Goal: Task Accomplishment & Management: Complete application form

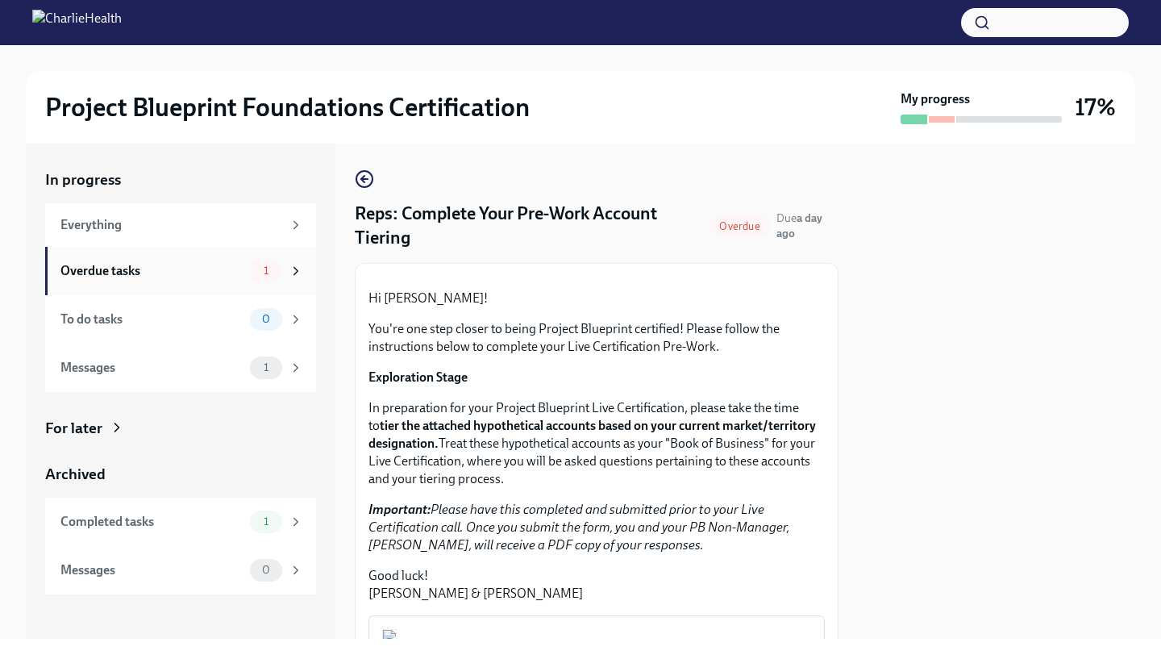
click at [298, 277] on icon at bounding box center [296, 271] width 15 height 15
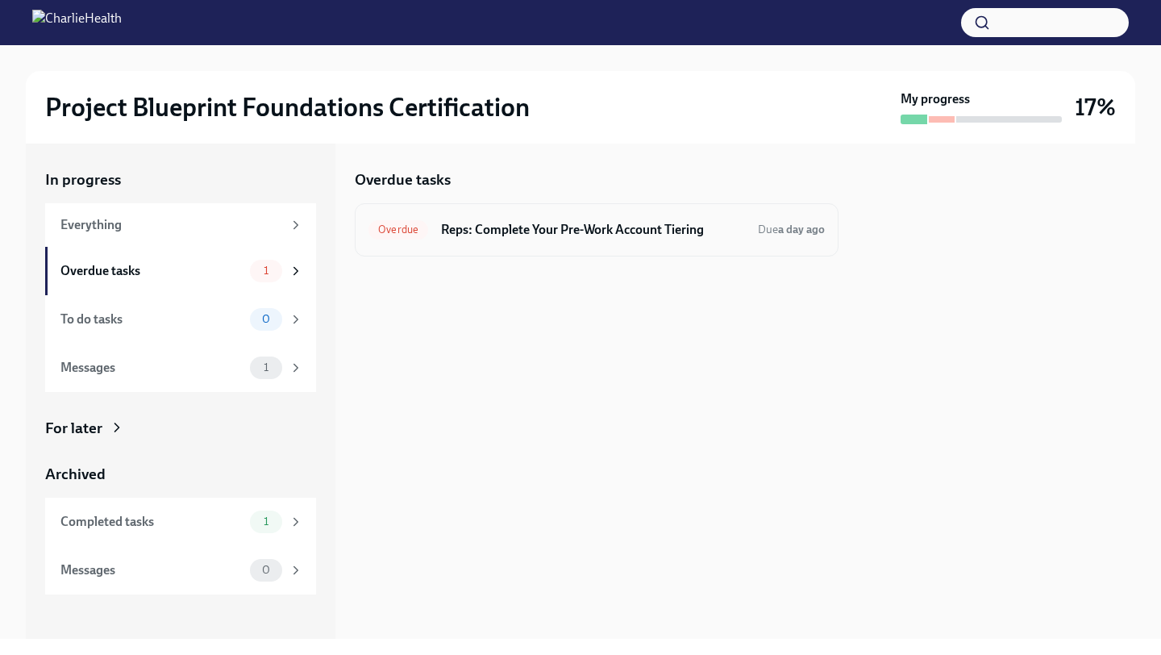
click at [489, 225] on h6 "Reps: Complete Your Pre-Work Account Tiering" at bounding box center [593, 230] width 304 height 18
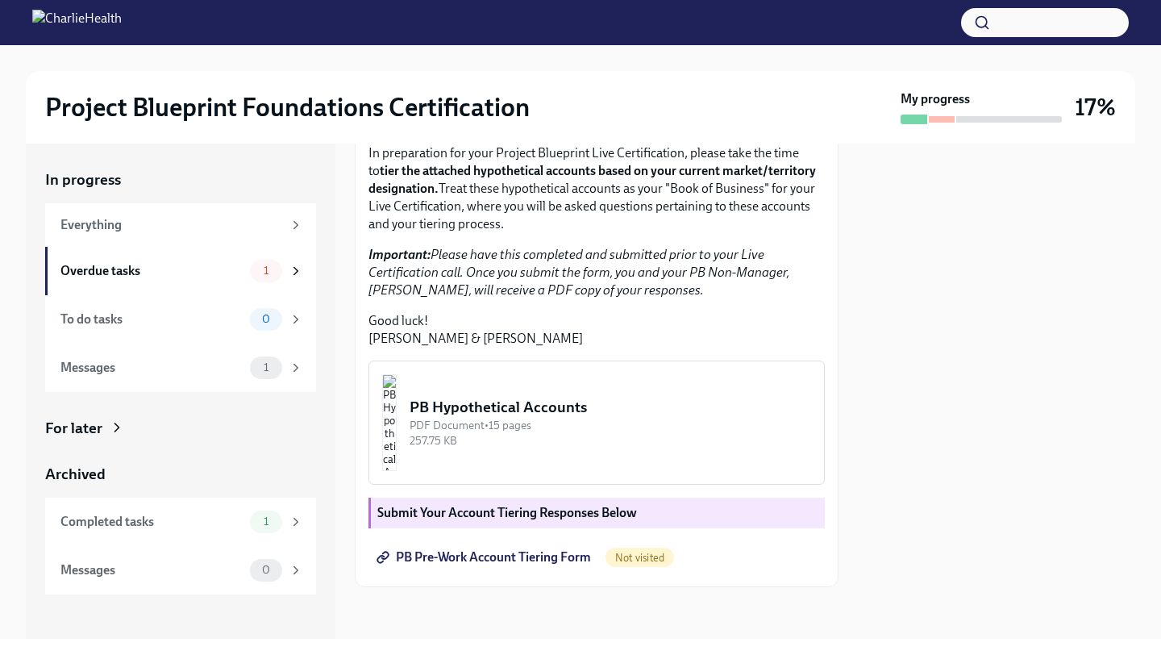
scroll to position [366, 0]
click at [397, 419] on img "button" at bounding box center [389, 422] width 15 height 97
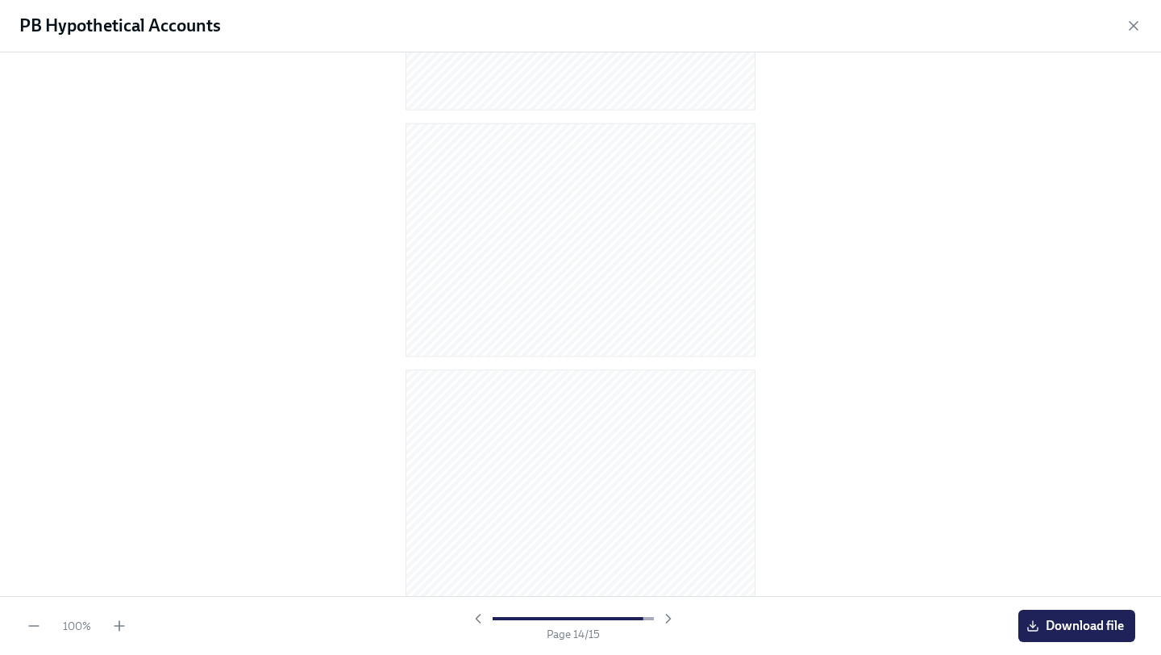
scroll to position [3167, 0]
click at [1049, 622] on span "Download file" at bounding box center [1077, 626] width 94 height 16
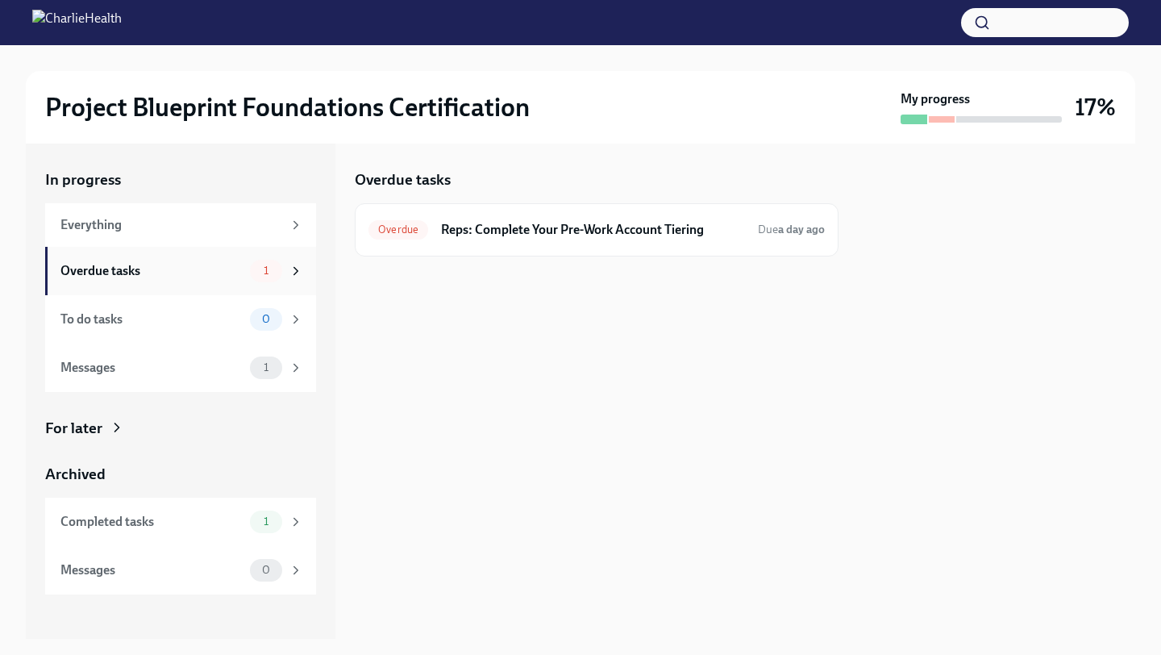
click at [202, 263] on div "Overdue tasks" at bounding box center [151, 271] width 183 height 18
click at [485, 243] on div "Overdue Reps: Complete Your Pre-Work Account Tiering Due a day ago" at bounding box center [597, 229] width 484 height 53
click at [511, 231] on h6 "Reps: Complete Your Pre-Work Account Tiering" at bounding box center [593, 230] width 304 height 18
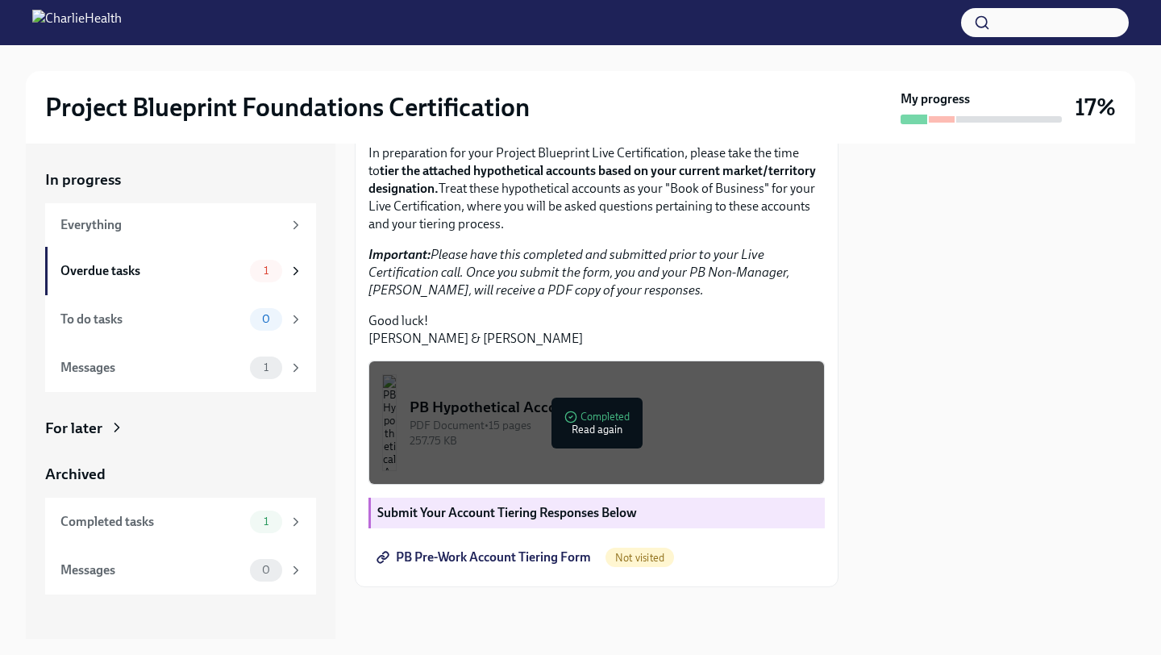
scroll to position [366, 0]
click at [631, 556] on span "Not visited" at bounding box center [640, 558] width 69 height 12
click at [555, 557] on span "PB Pre-Work Account Tiering Form" at bounding box center [485, 557] width 211 height 16
